Goal: Use online tool/utility: Use online tool/utility

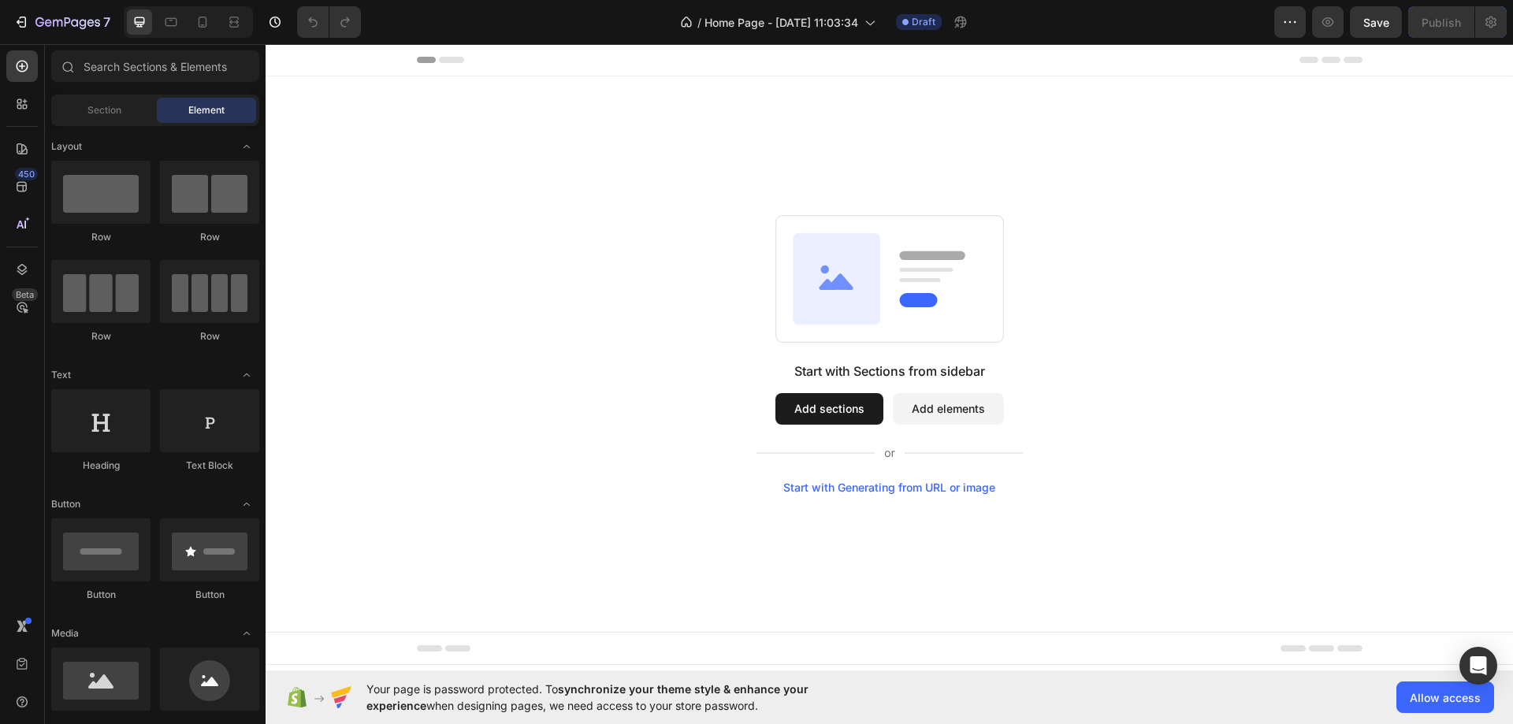
click at [888, 487] on div "Start with Generating from URL or image" at bounding box center [889, 488] width 212 height 13
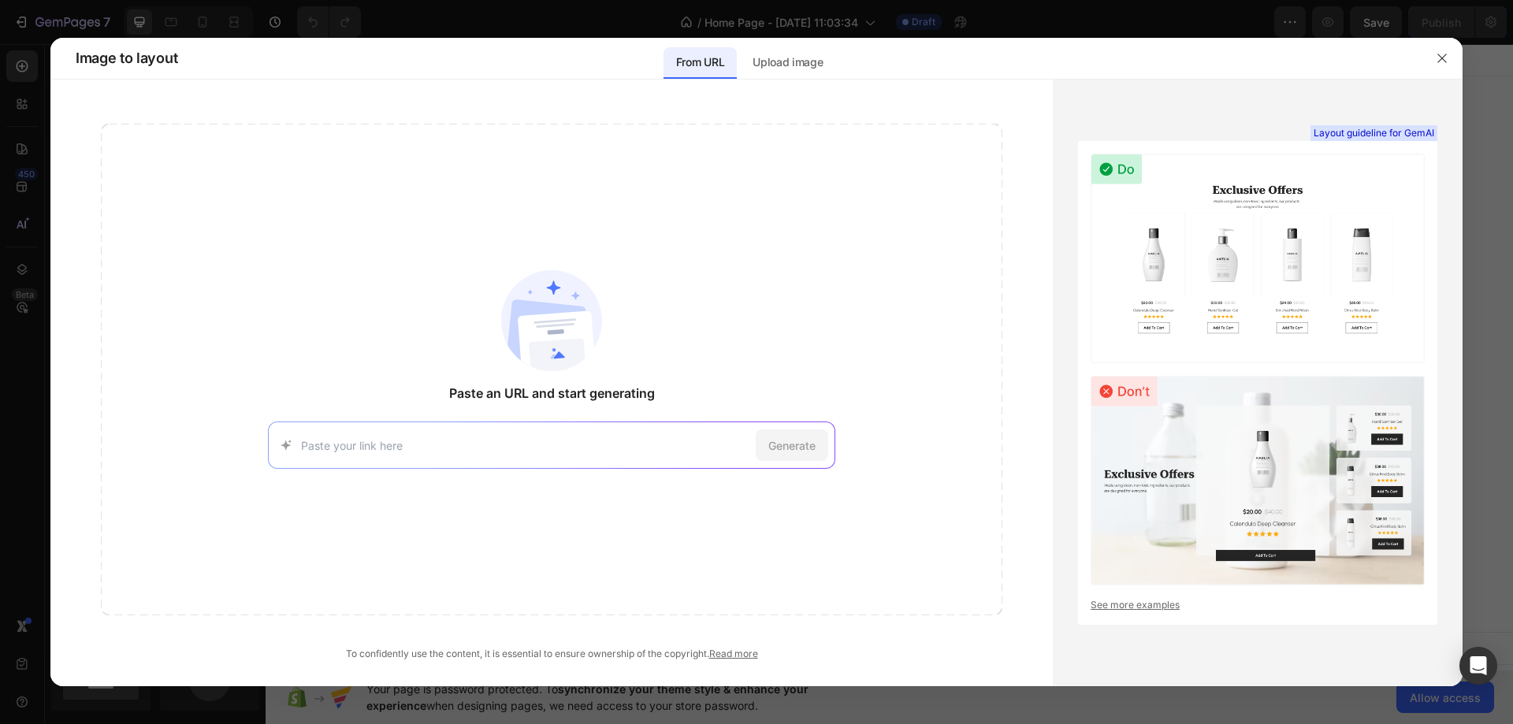
click at [456, 430] on div "Generate" at bounding box center [552, 445] width 568 height 47
click at [361, 441] on input at bounding box center [525, 445] width 448 height 17
paste input "[URL][DOMAIN_NAME]"
type input "[URL][DOMAIN_NAME]"
click at [795, 448] on span "Generate" at bounding box center [792, 445] width 47 height 17
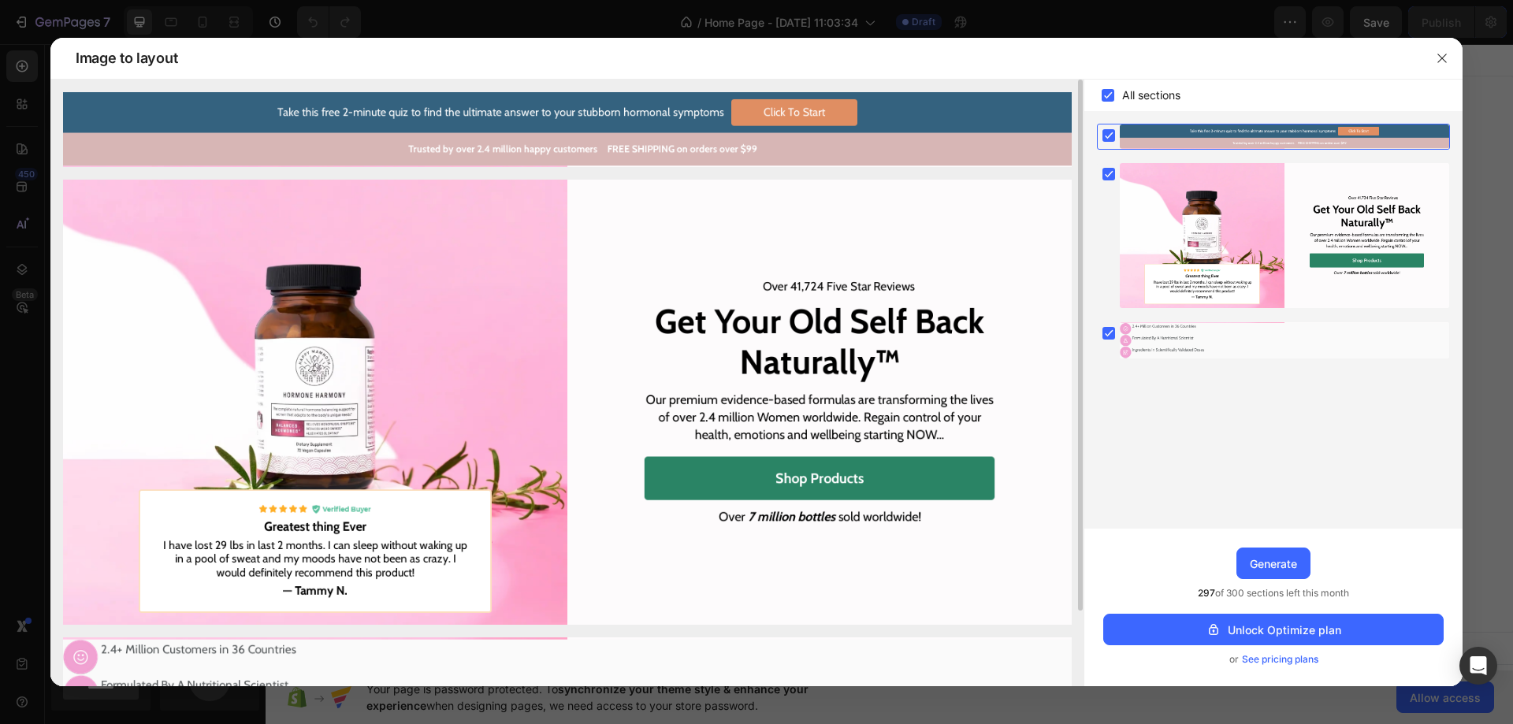
scroll to position [86, 0]
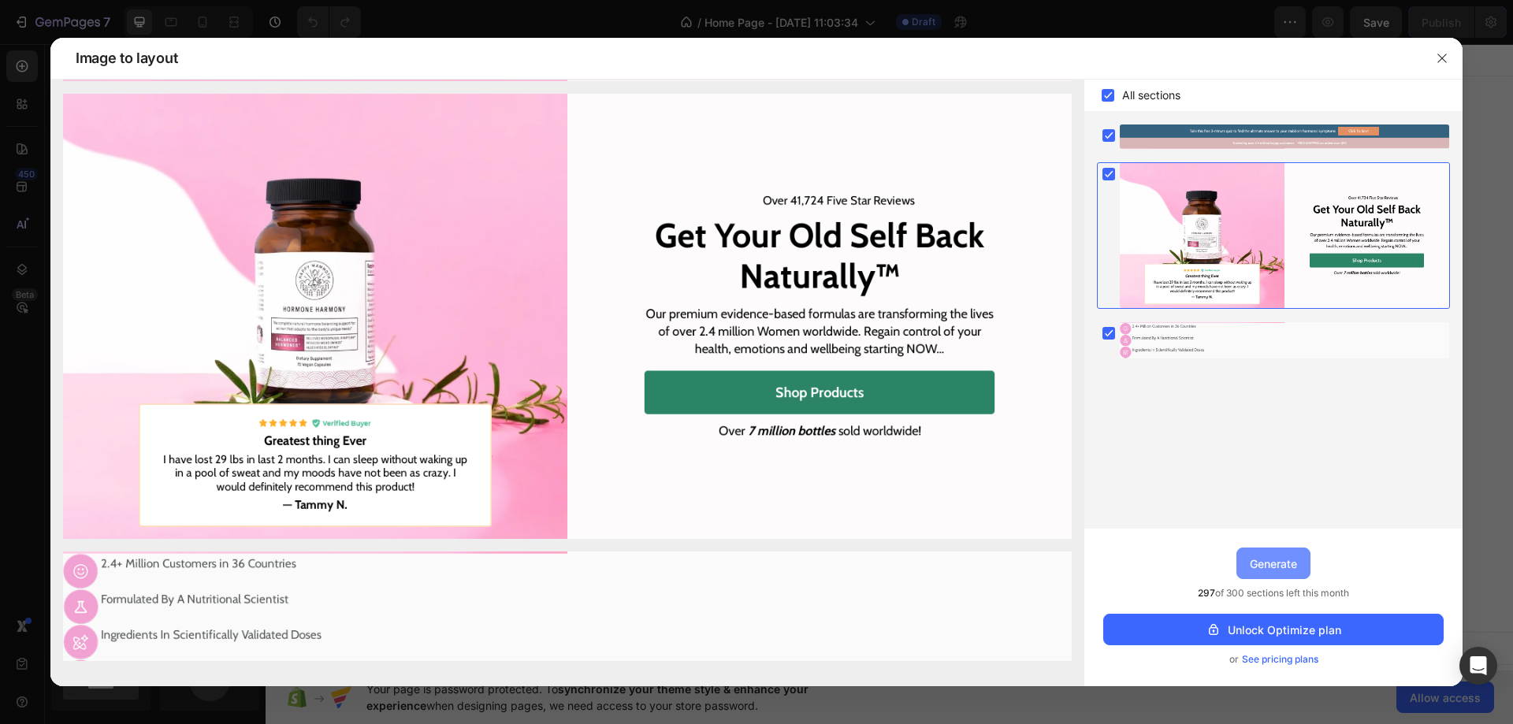
click at [1271, 563] on div "Generate" at bounding box center [1273, 564] width 47 height 17
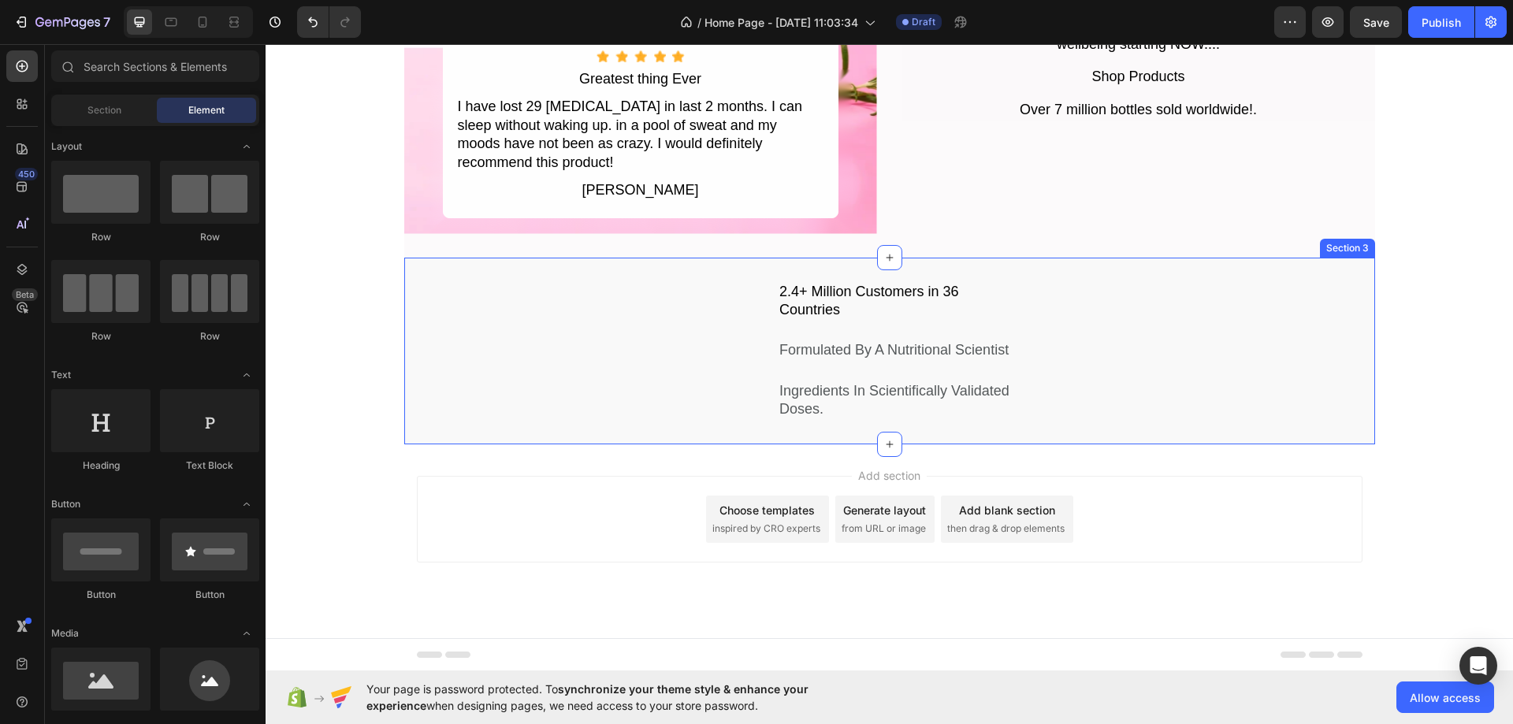
scroll to position [504, 0]
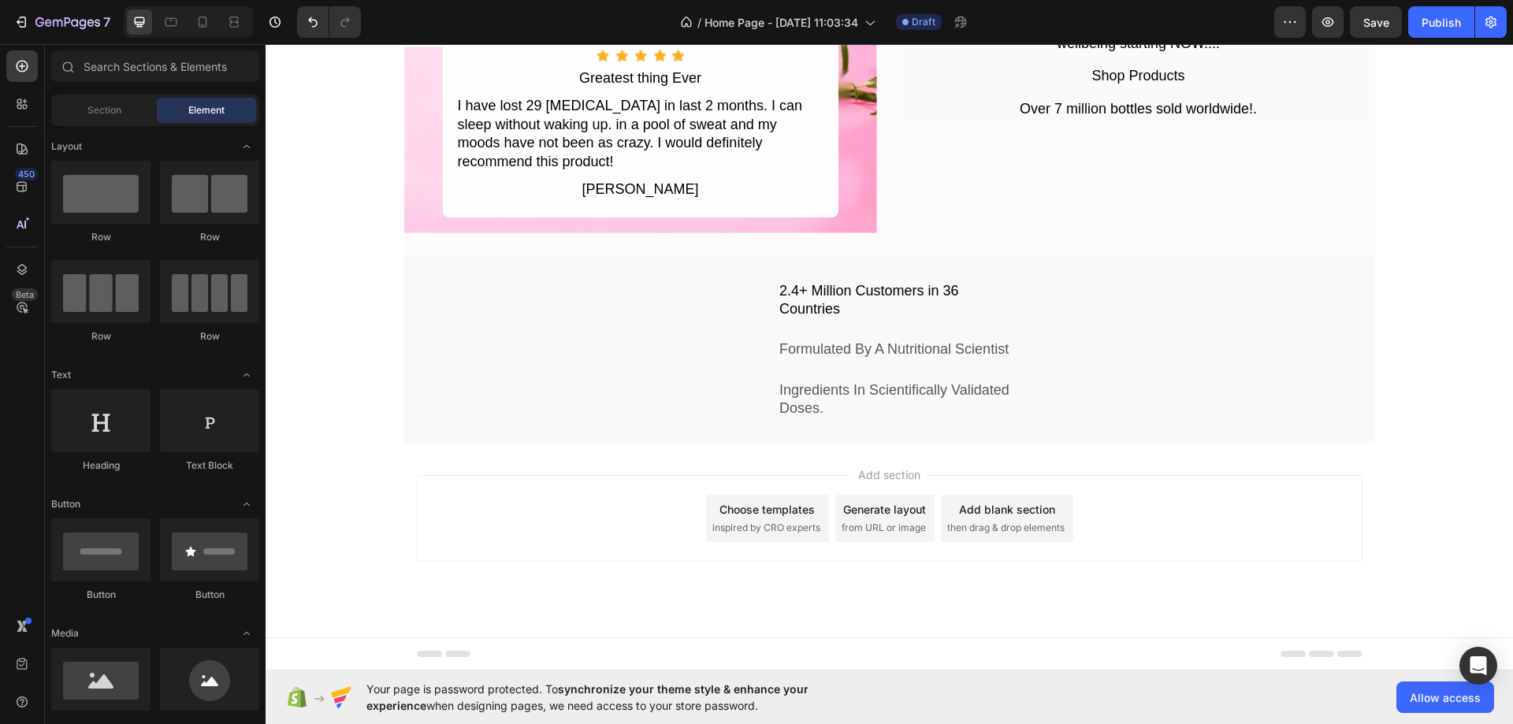
click at [876, 506] on div "Generate layout" at bounding box center [884, 509] width 83 height 17
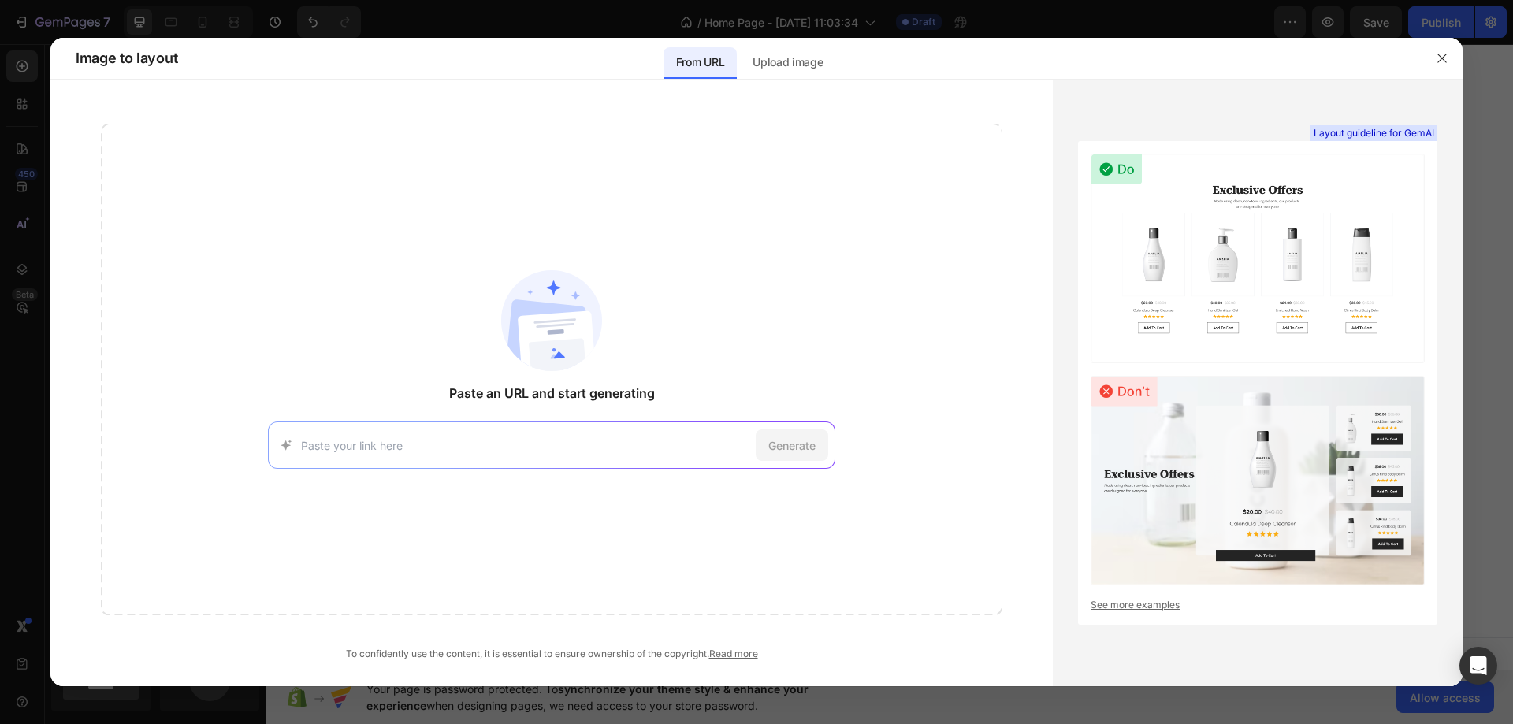
click at [524, 435] on div "Generate" at bounding box center [552, 445] width 568 height 47
click at [489, 433] on div "Generate" at bounding box center [552, 445] width 568 height 47
click at [354, 449] on input at bounding box center [525, 445] width 448 height 17
paste input "[URL][DOMAIN_NAME]"
type input "[URL][DOMAIN_NAME]"
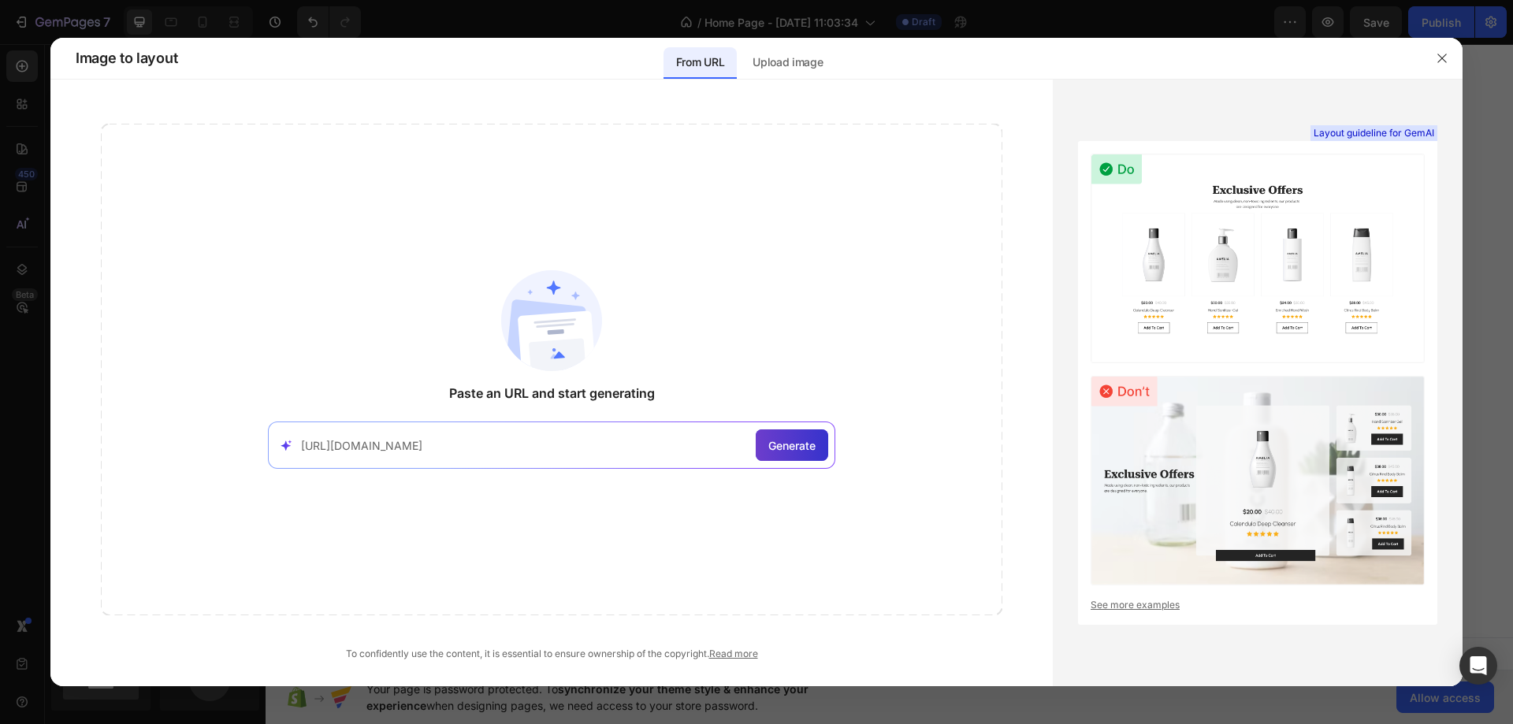
click at [793, 443] on span "Generate" at bounding box center [792, 445] width 47 height 17
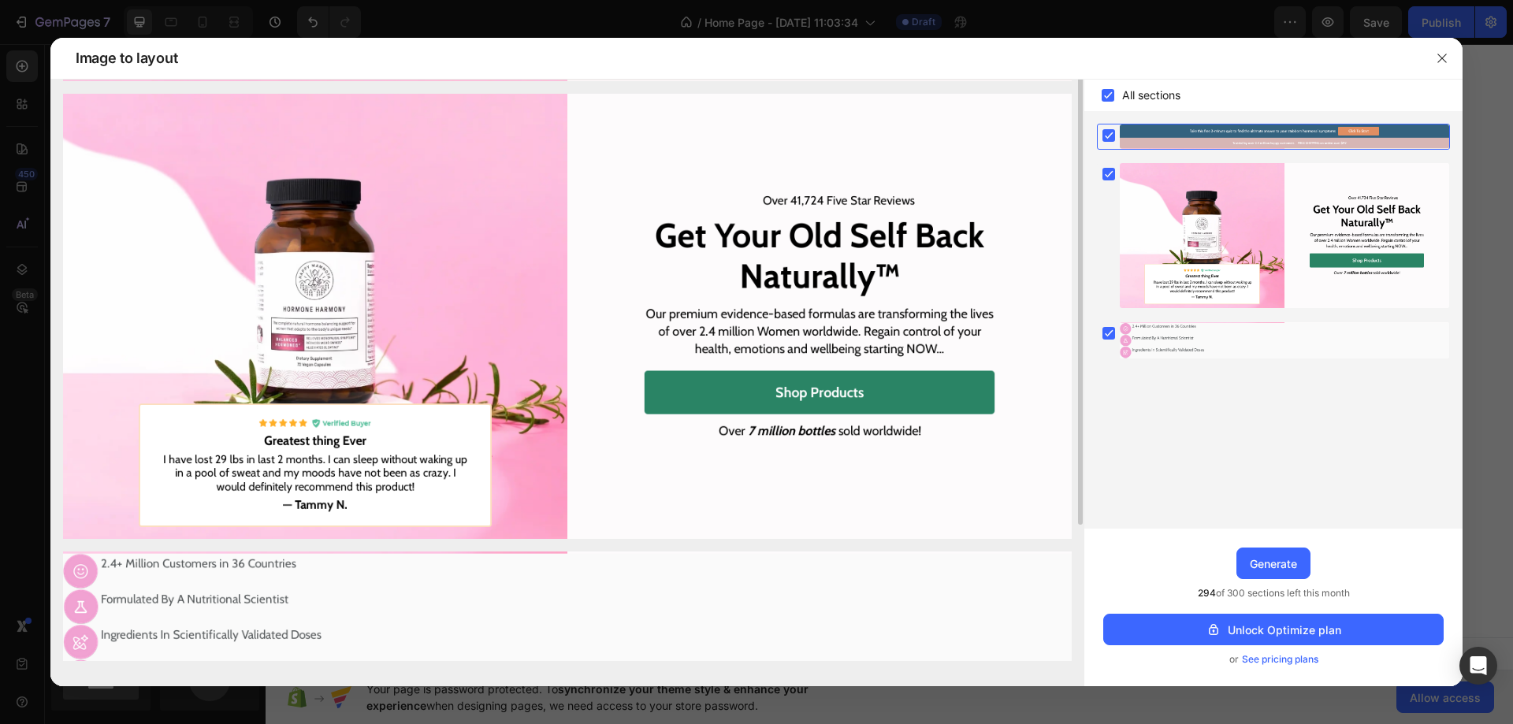
scroll to position [0, 0]
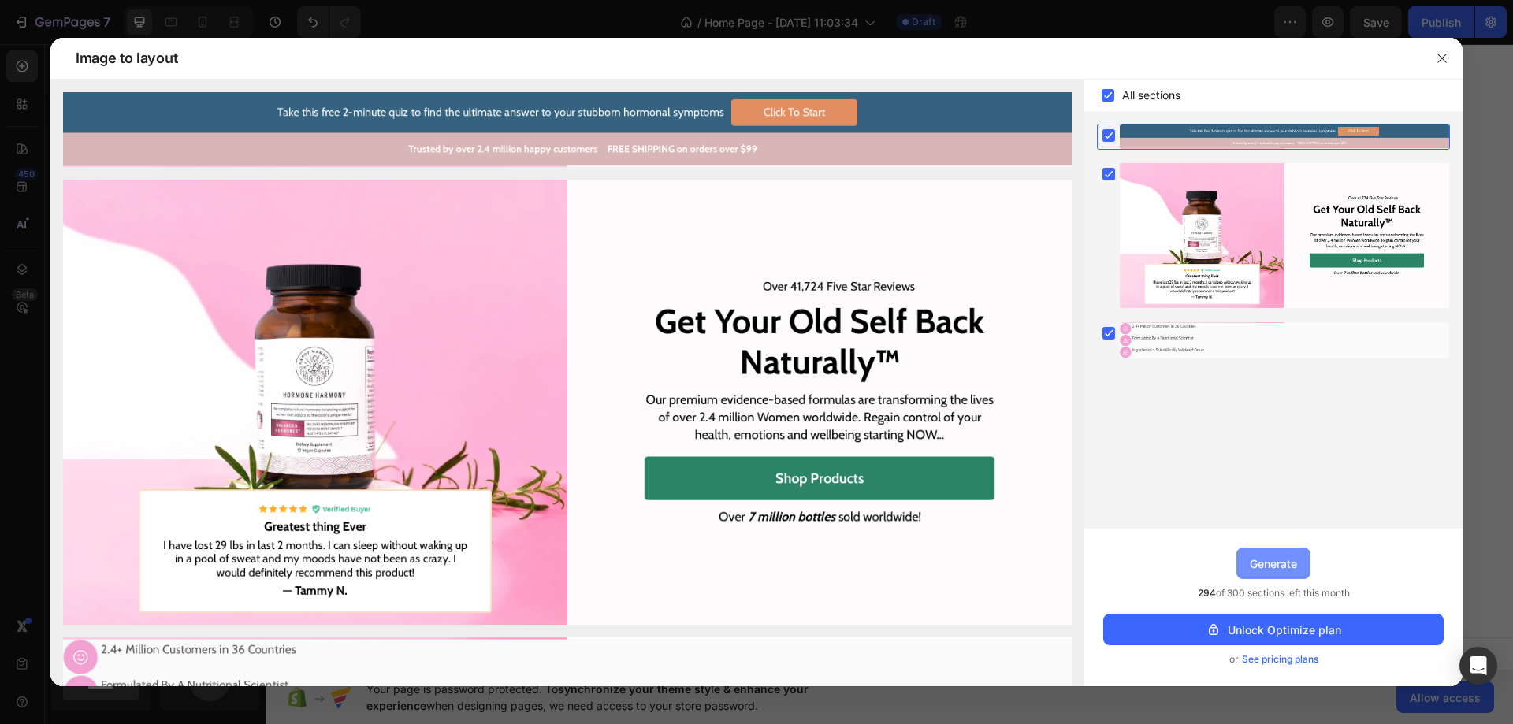
click at [1275, 568] on div "Generate" at bounding box center [1273, 564] width 47 height 17
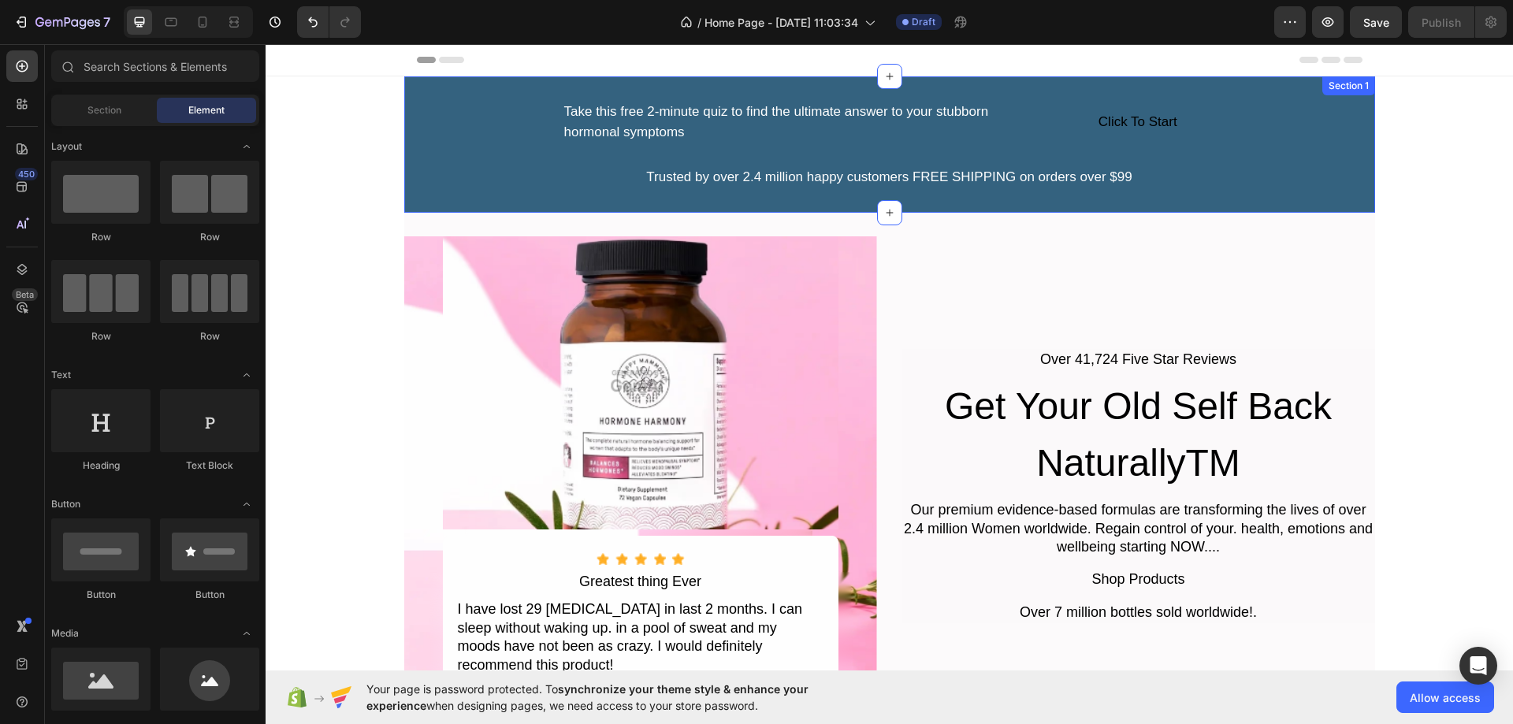
click at [465, 181] on div "Take this free 2-minute quiz to find the ultimate answer to your stubborn hormo…" at bounding box center [889, 144] width 971 height 89
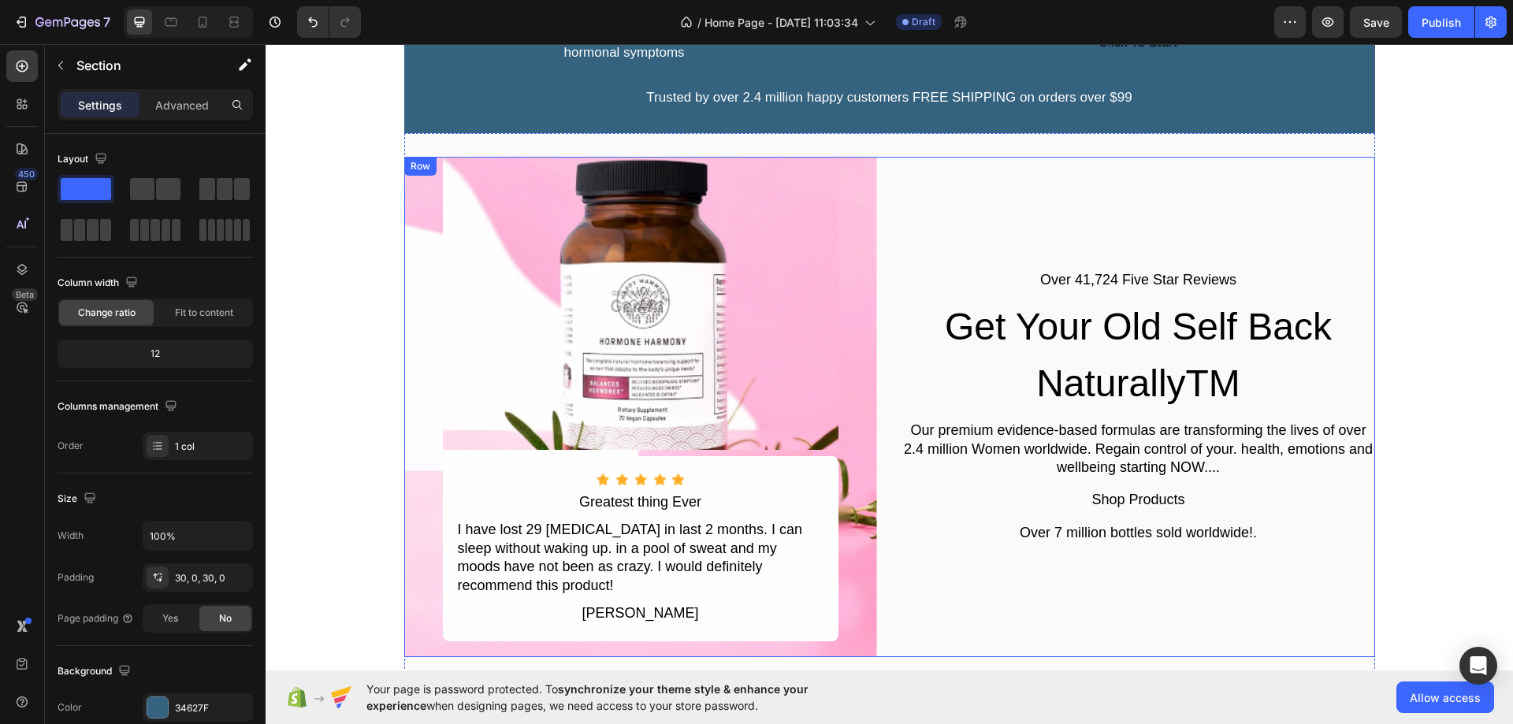
scroll to position [79, 0]
click at [233, 14] on icon at bounding box center [234, 22] width 16 height 16
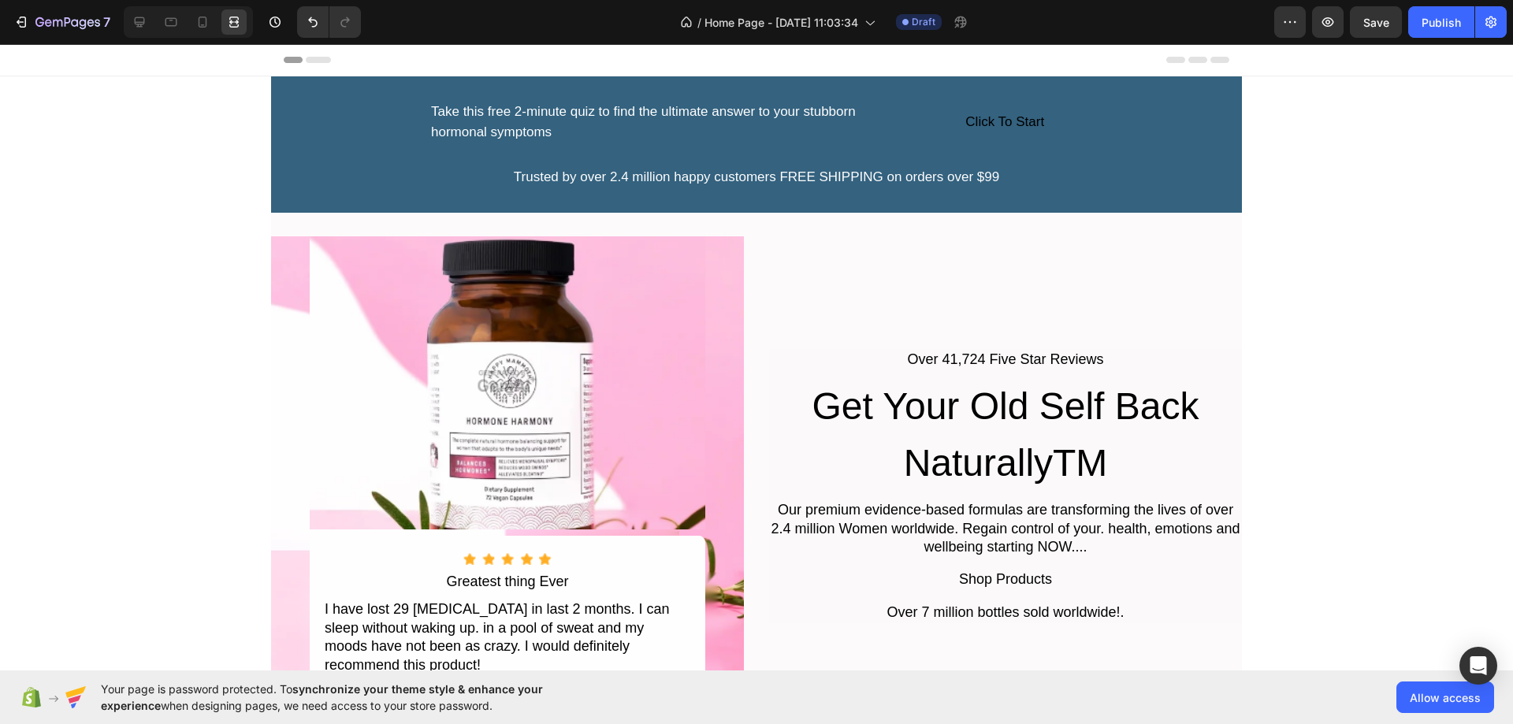
click at [57, 17] on icon "button" at bounding box center [67, 23] width 65 height 13
